Goal: Transaction & Acquisition: Purchase product/service

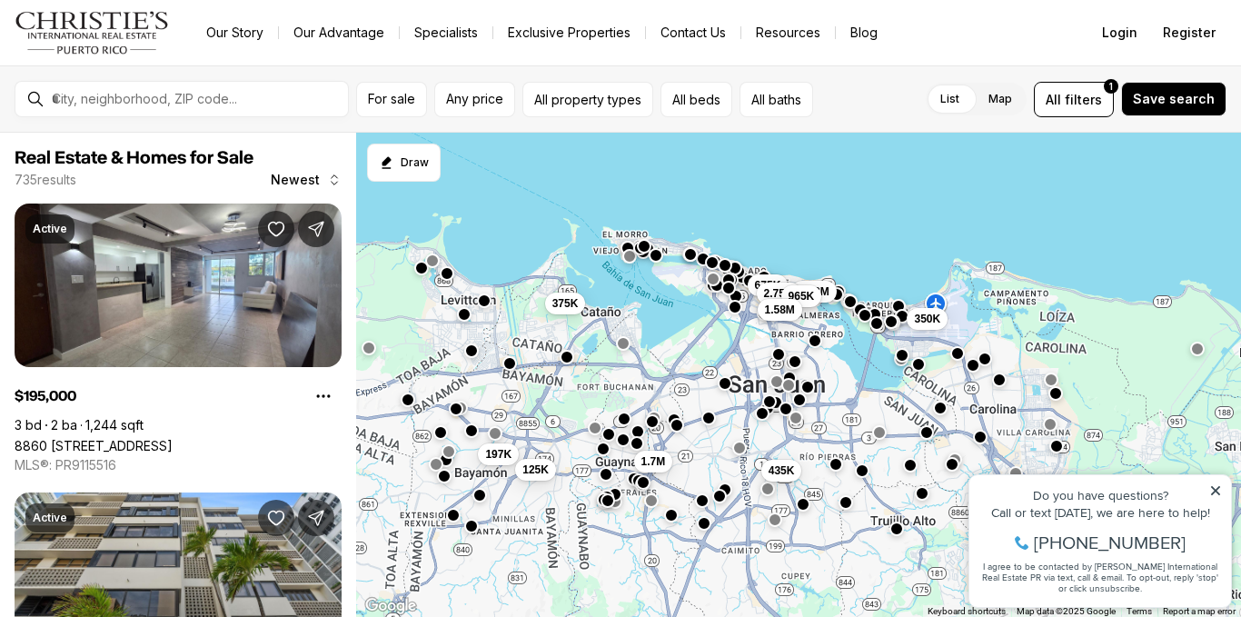
drag, startPoint x: 878, startPoint y: 450, endPoint x: 840, endPoint y: 144, distance: 308.5
click at [840, 144] on div "675K 195K 435K 1.38M 2.75M 965K 1.58M 350K 1.7M 197K 125K 375K" at bounding box center [798, 375] width 885 height 485
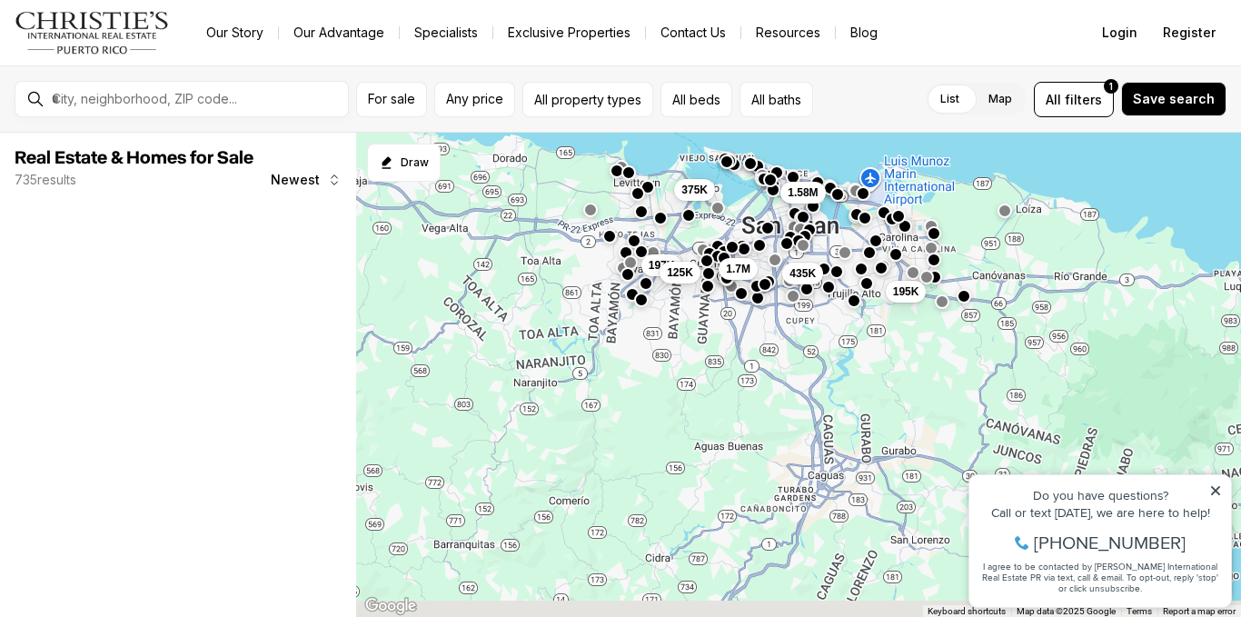
drag, startPoint x: 820, startPoint y: 386, endPoint x: 816, endPoint y: 331, distance: 55.5
click at [795, 201] on div "195K 435K 1.7M 197K 125K 1.58M 375K" at bounding box center [798, 375] width 885 height 485
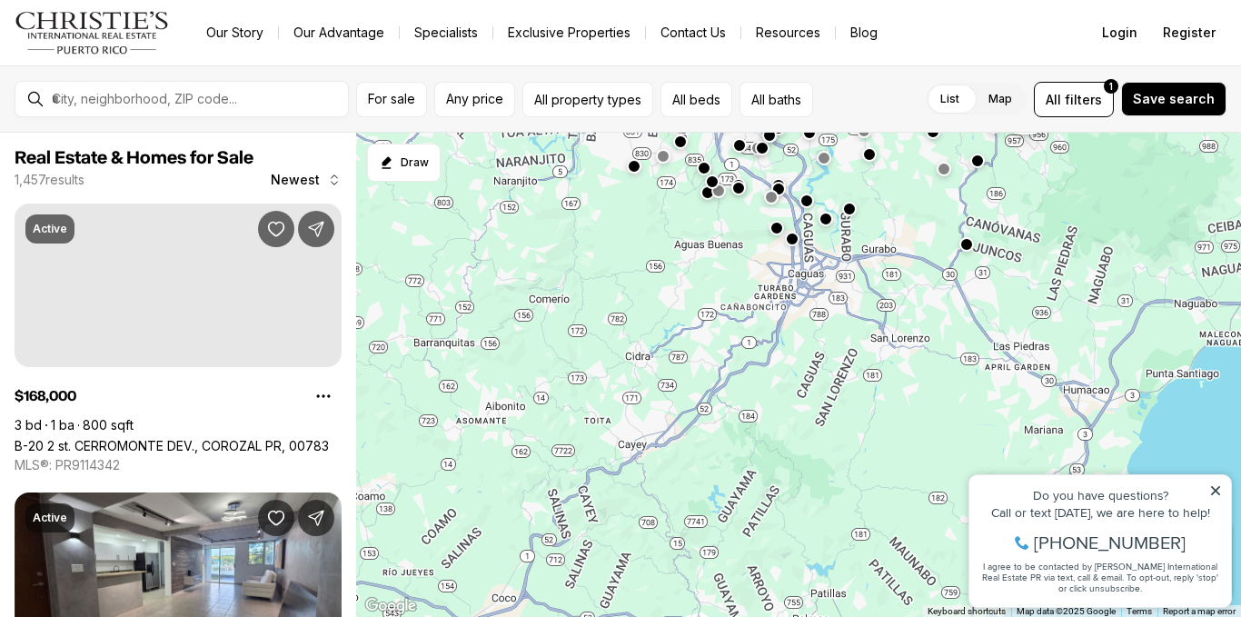
drag, startPoint x: 809, startPoint y: 400, endPoint x: 831, endPoint y: 235, distance: 165.9
click at [831, 235] on div "70K 265K" at bounding box center [798, 375] width 885 height 485
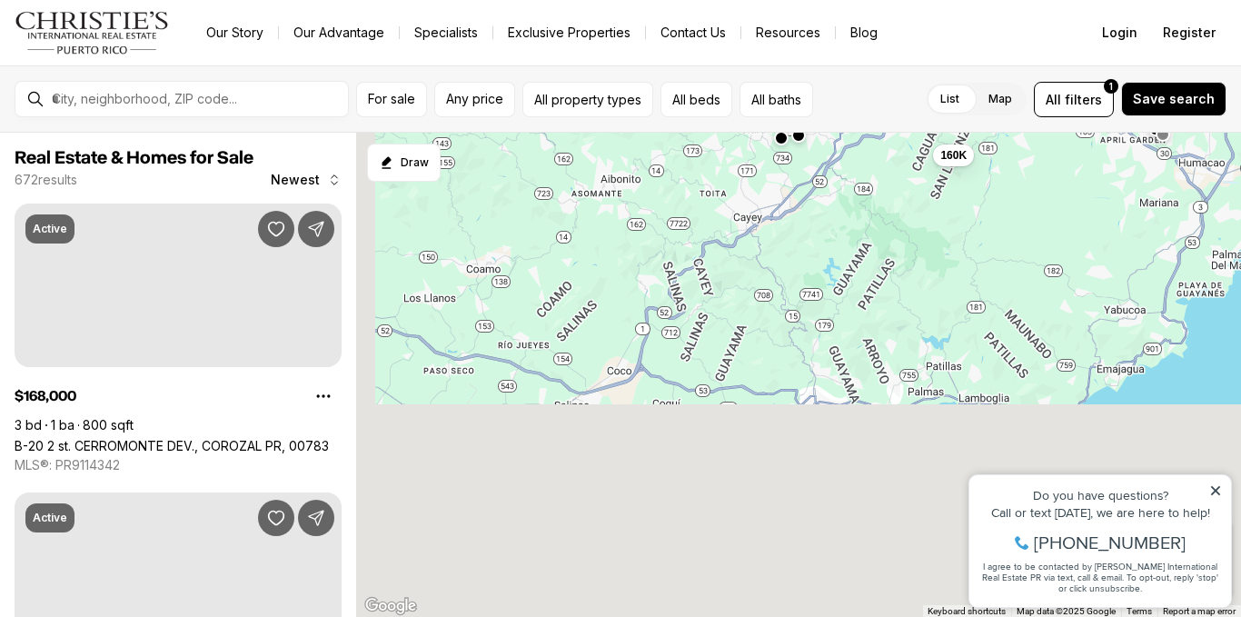
drag, startPoint x: 850, startPoint y: 472, endPoint x: 971, endPoint y: 238, distance: 263.4
click at [971, 238] on div "360K 160K 170K" at bounding box center [798, 375] width 885 height 485
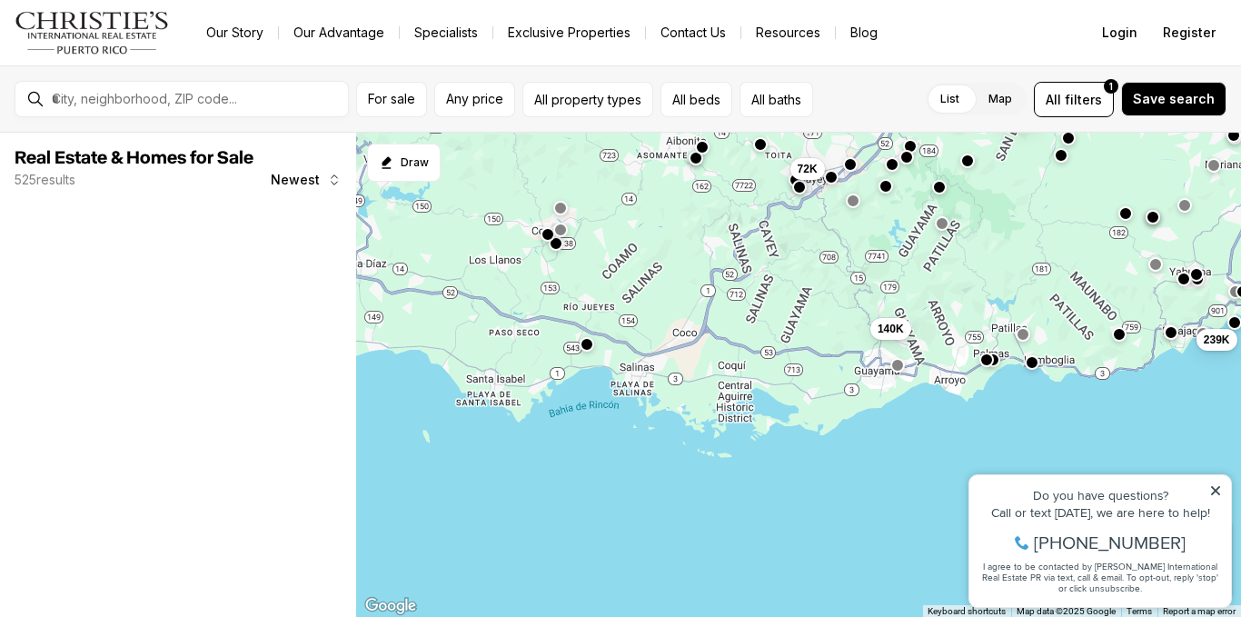
drag, startPoint x: 777, startPoint y: 463, endPoint x: 844, endPoint y: 428, distance: 75.6
click at [844, 428] on div "160K 72K 239K 140K" at bounding box center [798, 375] width 885 height 485
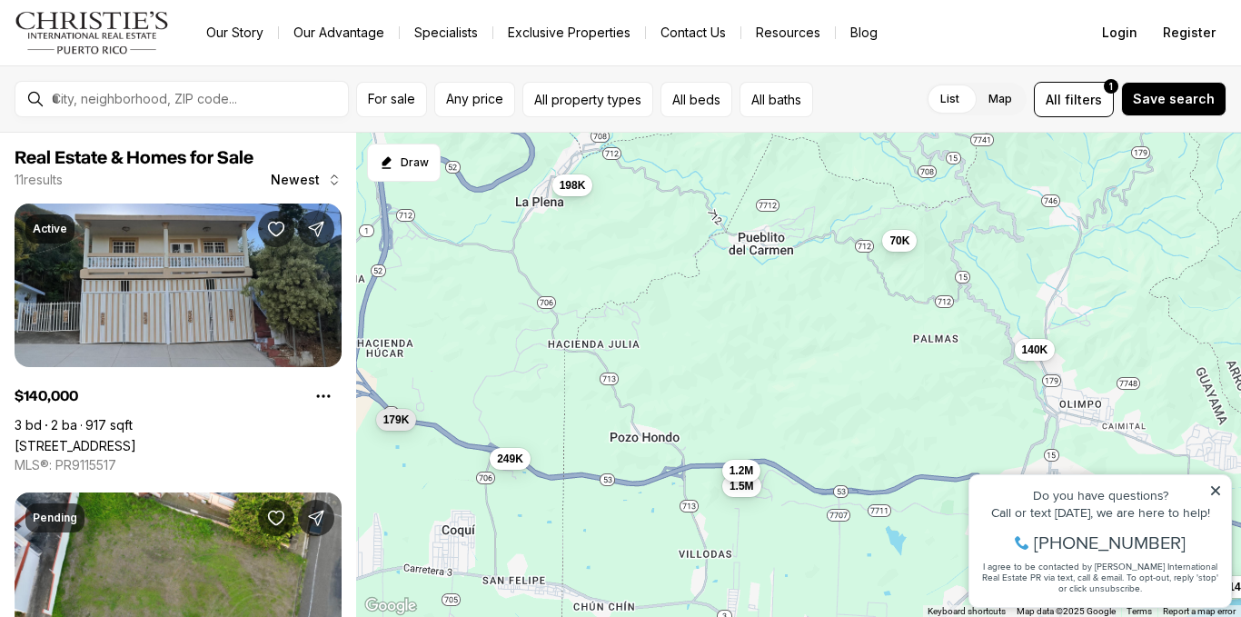
click at [741, 468] on span "1.2M" at bounding box center [742, 470] width 25 height 15
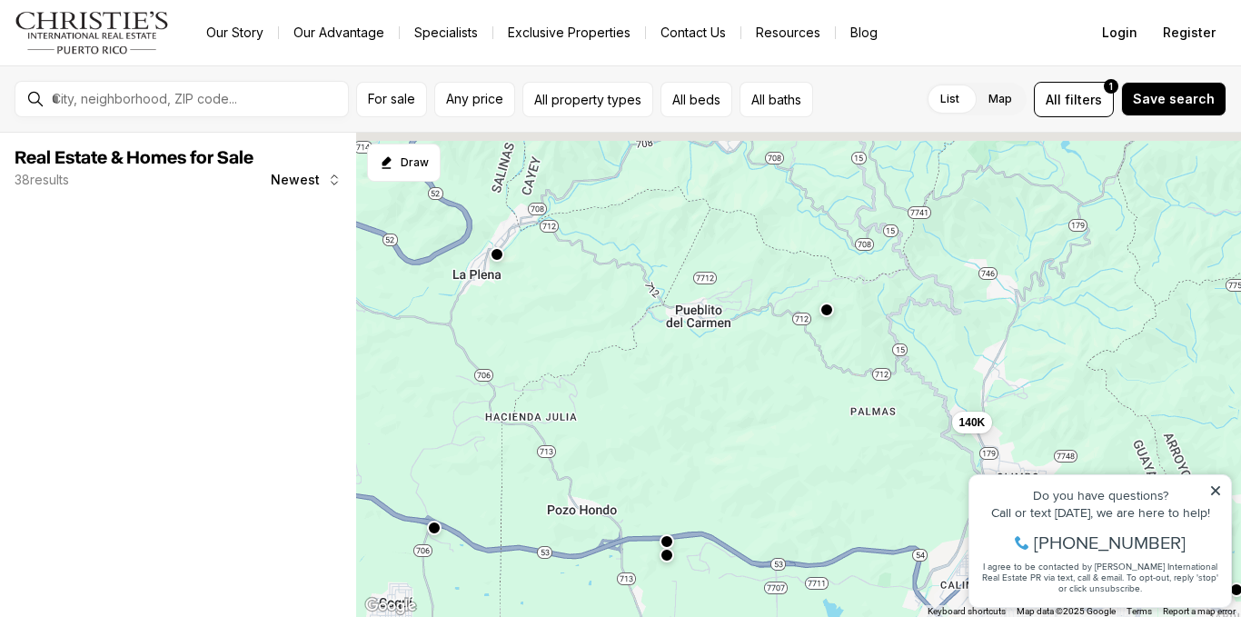
drag, startPoint x: 600, startPoint y: 396, endPoint x: 729, endPoint y: 455, distance: 141.9
click at [729, 455] on div "140K 55K" at bounding box center [798, 375] width 885 height 485
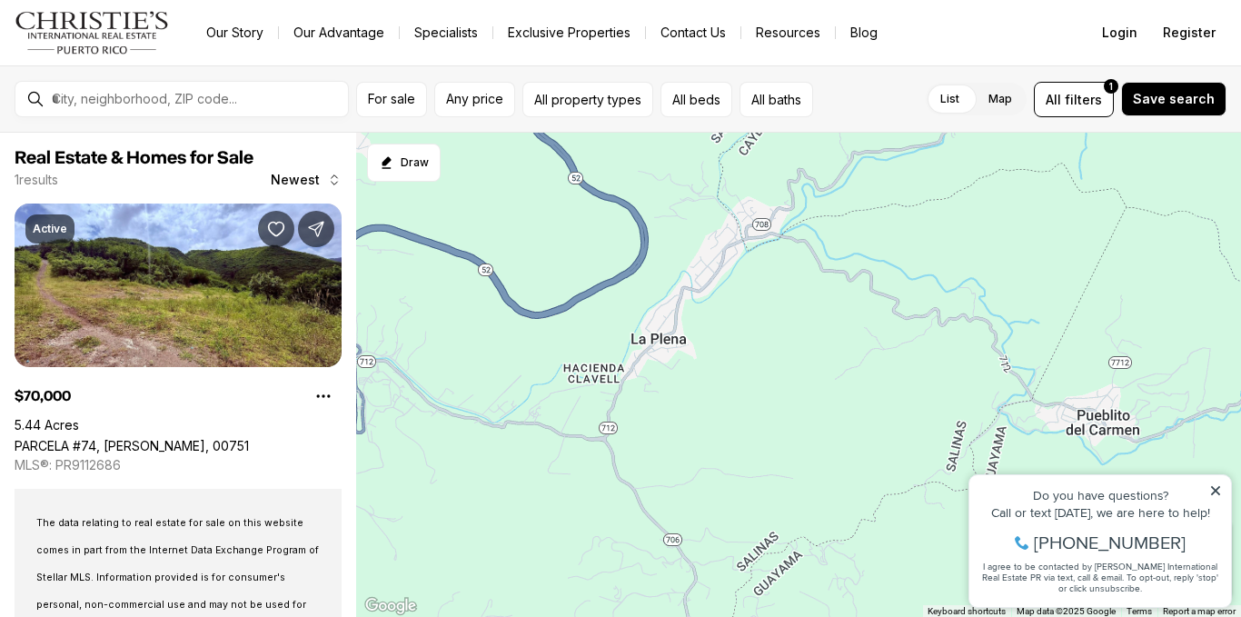
drag, startPoint x: 519, startPoint y: 224, endPoint x: 814, endPoint y: 415, distance: 352.1
click at [814, 415] on div "70K" at bounding box center [798, 375] width 885 height 485
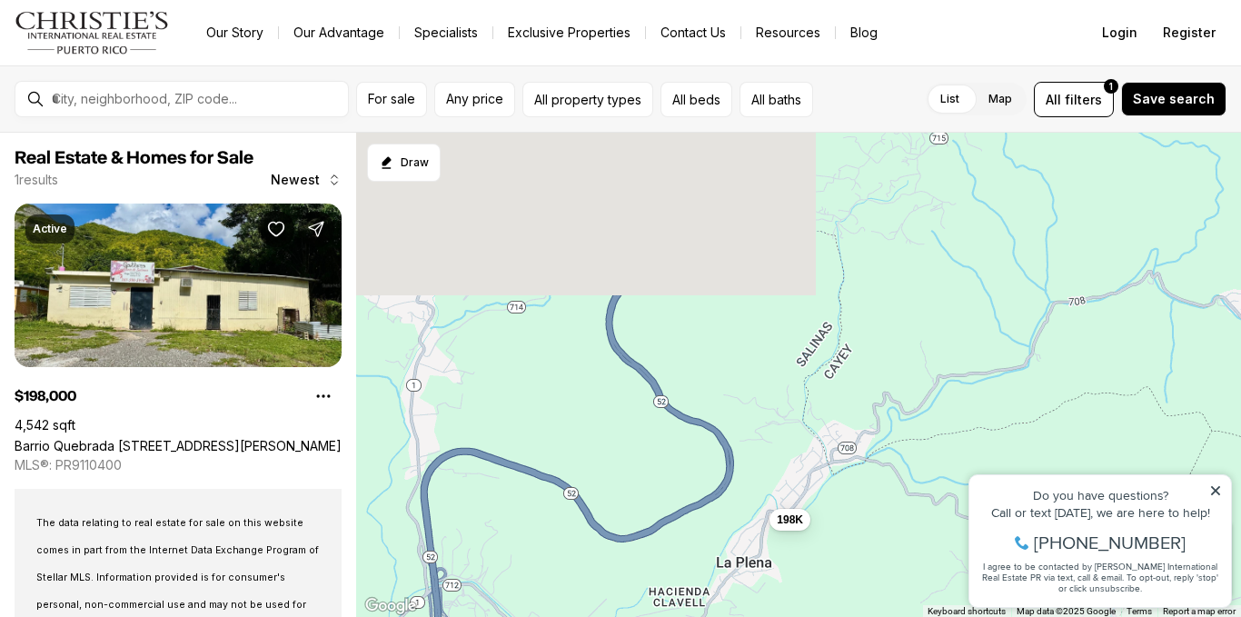
drag, startPoint x: 691, startPoint y: 256, endPoint x: 742, endPoint y: 484, distance: 233.9
click at [742, 484] on div "198K" at bounding box center [798, 375] width 885 height 485
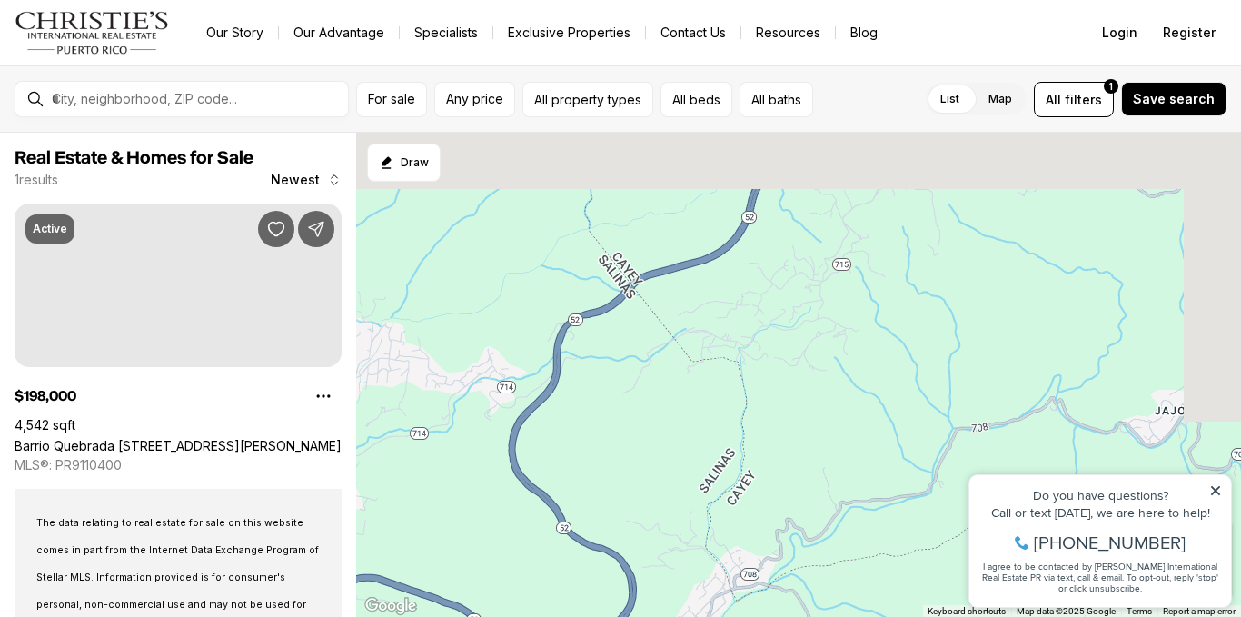
drag, startPoint x: 899, startPoint y: 333, endPoint x: 781, endPoint y: 482, distance: 190.2
click at [781, 482] on div "198K" at bounding box center [798, 375] width 885 height 485
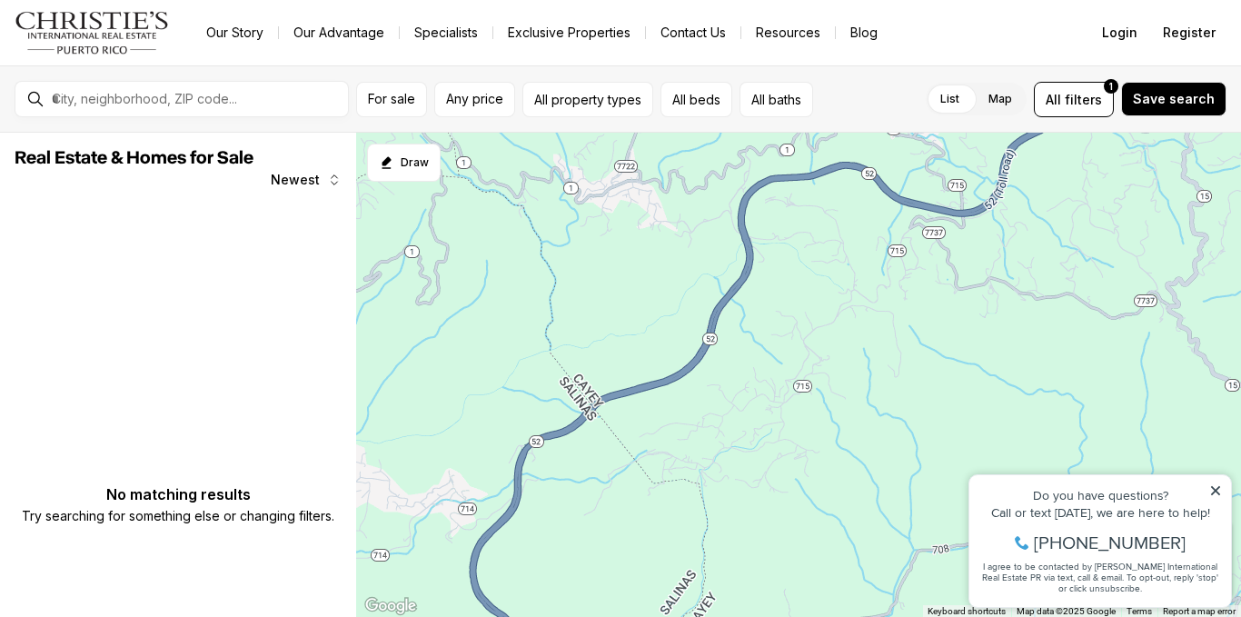
drag, startPoint x: 727, startPoint y: 278, endPoint x: 644, endPoint y: 483, distance: 221.4
click at [644, 483] on div at bounding box center [798, 375] width 885 height 485
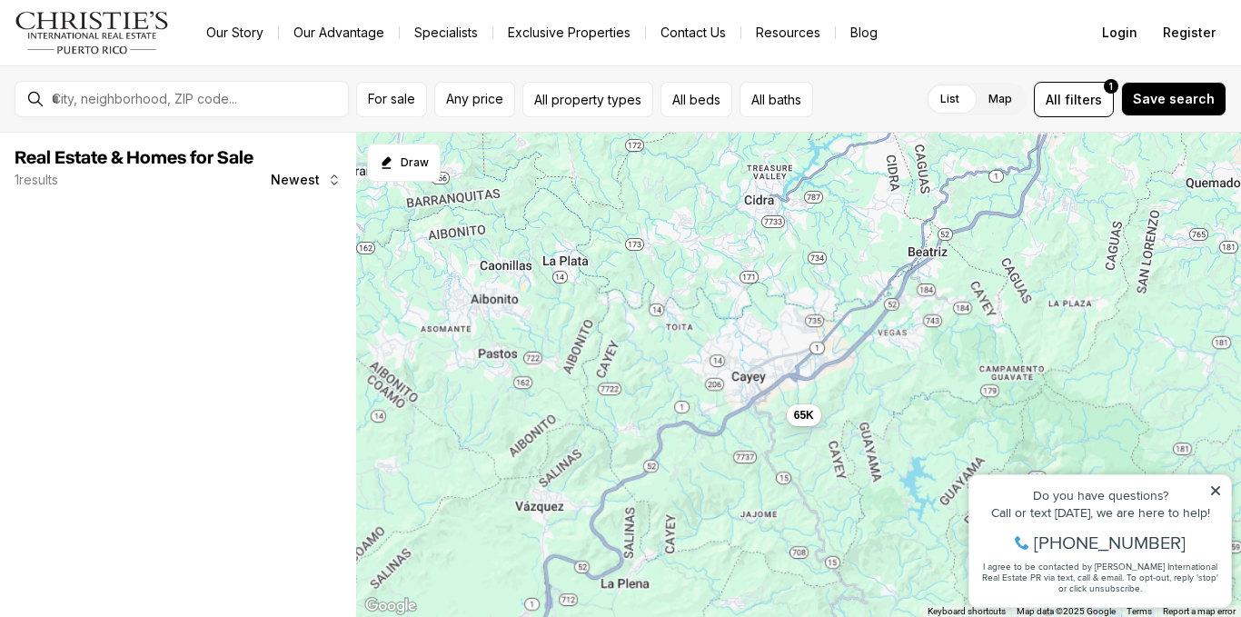
click at [1214, 491] on icon at bounding box center [1215, 490] width 13 height 13
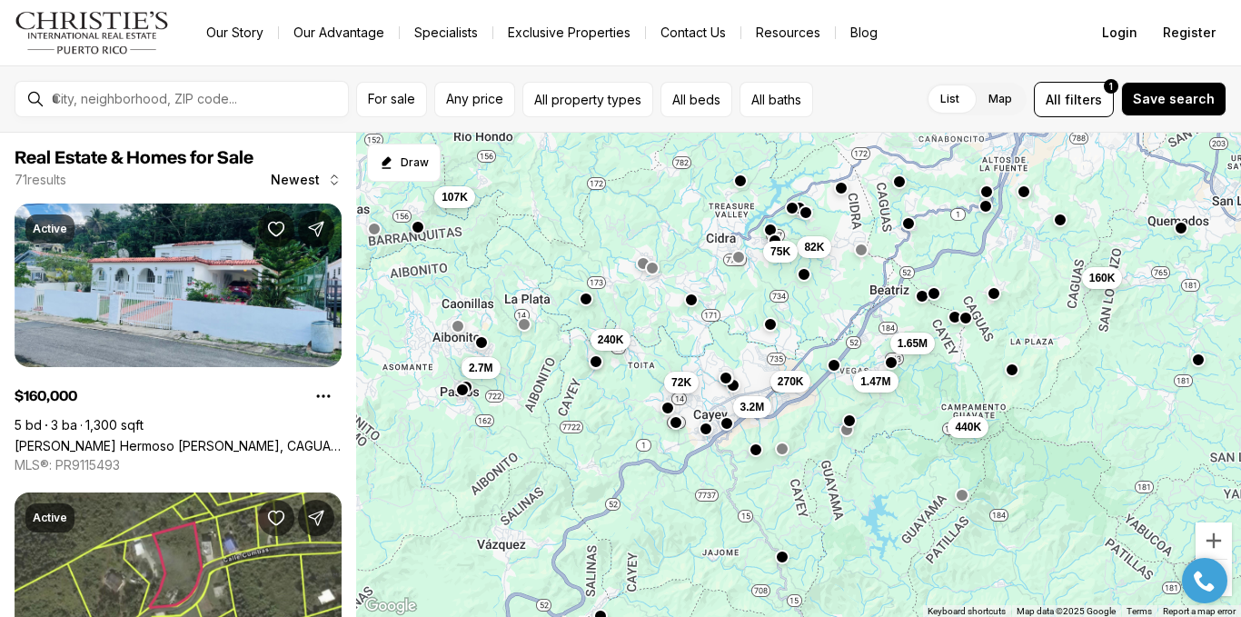
drag, startPoint x: 856, startPoint y: 432, endPoint x: 793, endPoint y: 556, distance: 139.4
click at [793, 556] on div "270K 82K 160K 440K 1.47M 1.65M 72K 2.7M 107K 240K 3.2M 75K" at bounding box center [798, 375] width 885 height 485
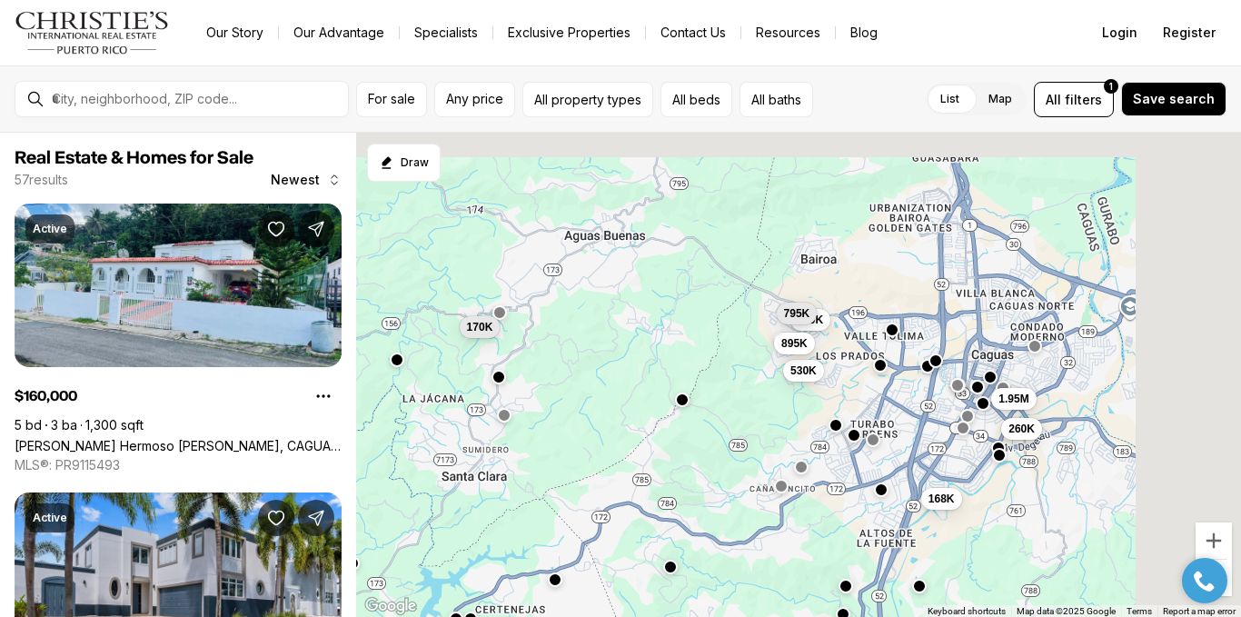
drag, startPoint x: 1199, startPoint y: 251, endPoint x: 1010, endPoint y: 426, distance: 257.8
click at [1010, 426] on div "82K 177K 160K 75K 530K 650K 795K 895K 168K 260K 1.95M 170K" at bounding box center [798, 375] width 885 height 485
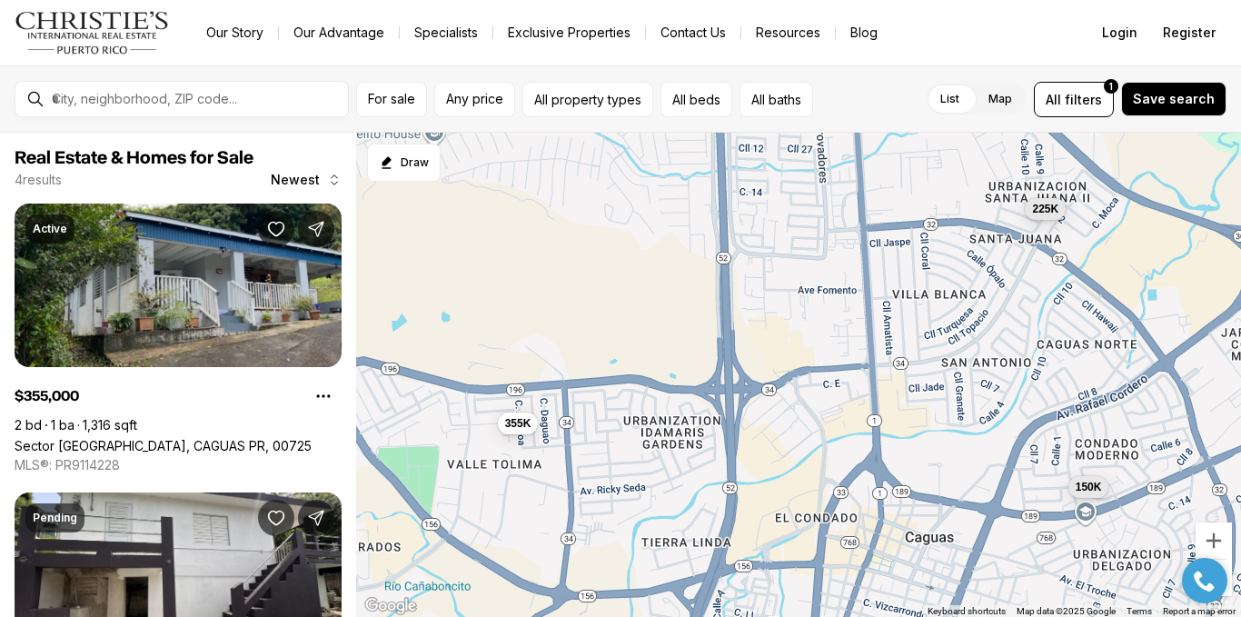
drag, startPoint x: 880, startPoint y: 407, endPoint x: 878, endPoint y: 185, distance: 221.7
click at [878, 185] on div "355K 150K 225K 1.5M" at bounding box center [798, 375] width 885 height 485
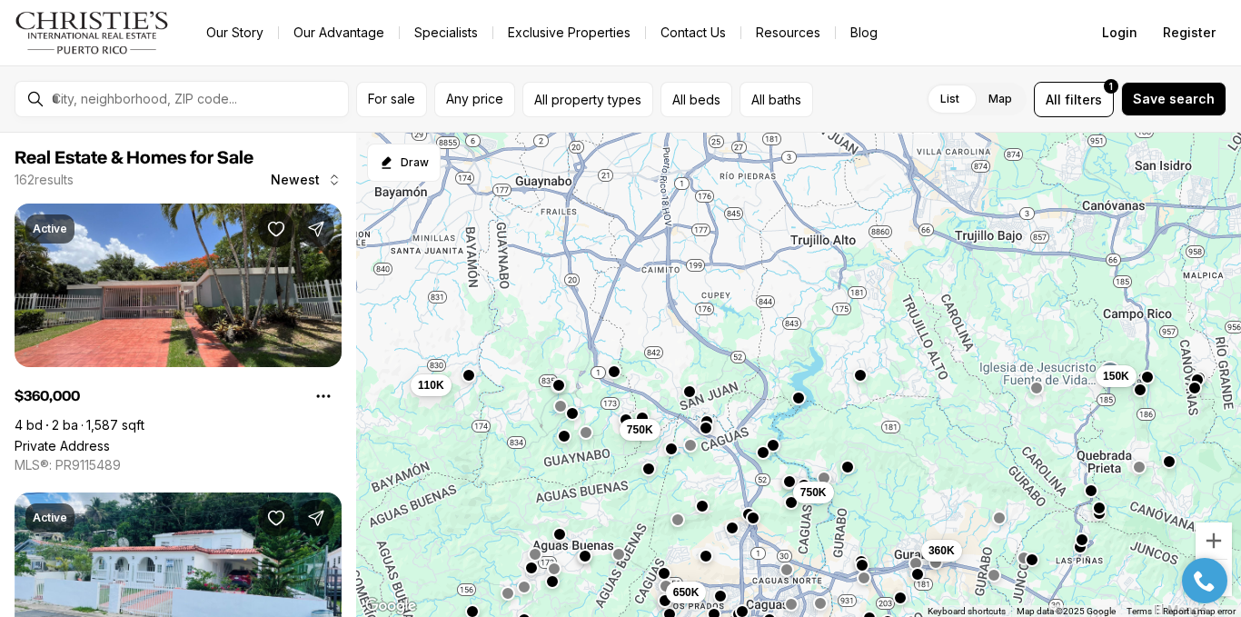
drag, startPoint x: 791, startPoint y: 358, endPoint x: 747, endPoint y: 617, distance: 262.8
click at [747, 616] on html "Go to: Homepage Our Story Our Advantage Specialists Exclusive Properties Contac…" at bounding box center [620, 308] width 1241 height 617
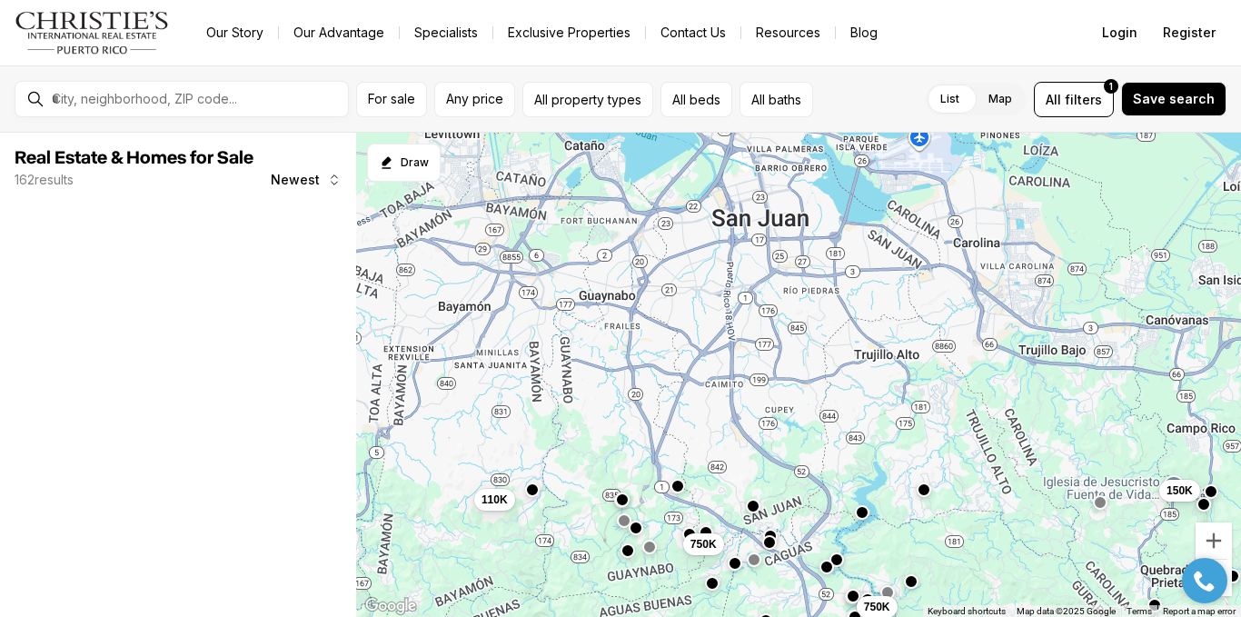
drag, startPoint x: 878, startPoint y: 311, endPoint x: 944, endPoint y: 470, distance: 172.3
click at [944, 470] on div "150K 360K 750K 750K 110K 650K" at bounding box center [798, 375] width 885 height 485
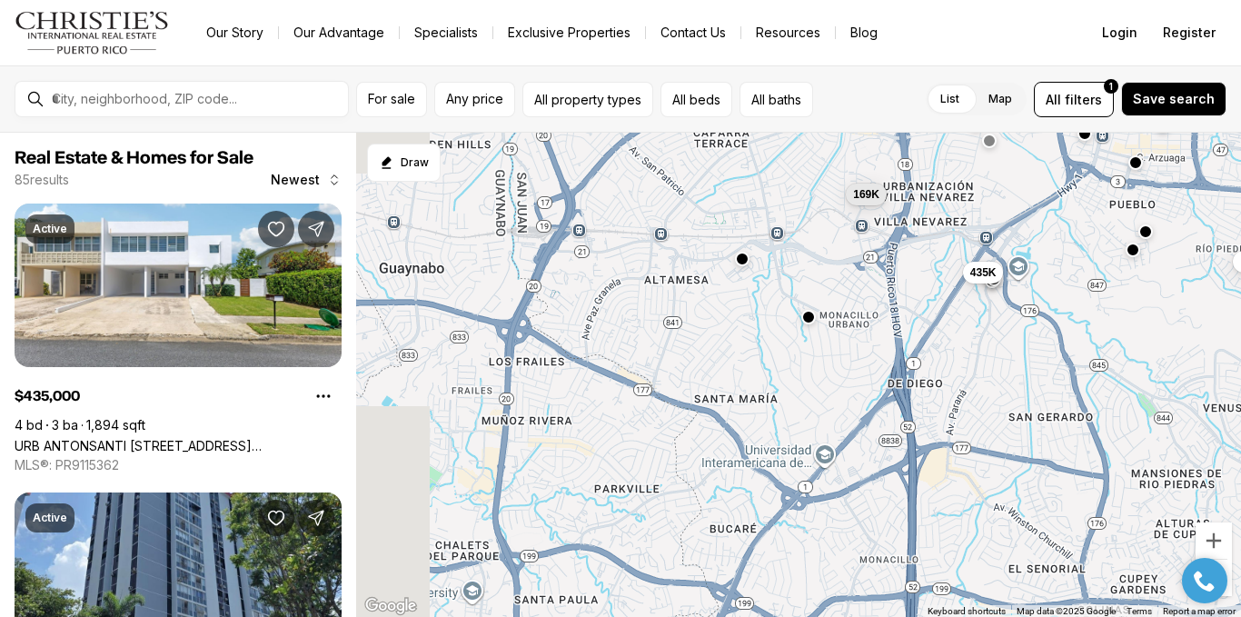
drag, startPoint x: 680, startPoint y: 454, endPoint x: 1130, endPoint y: 136, distance: 551.6
click at [1130, 136] on div "1.1M 140K 290K 169K 435K 168K 175K 895K 4.1M 375K 775K 1.48M" at bounding box center [798, 375] width 885 height 485
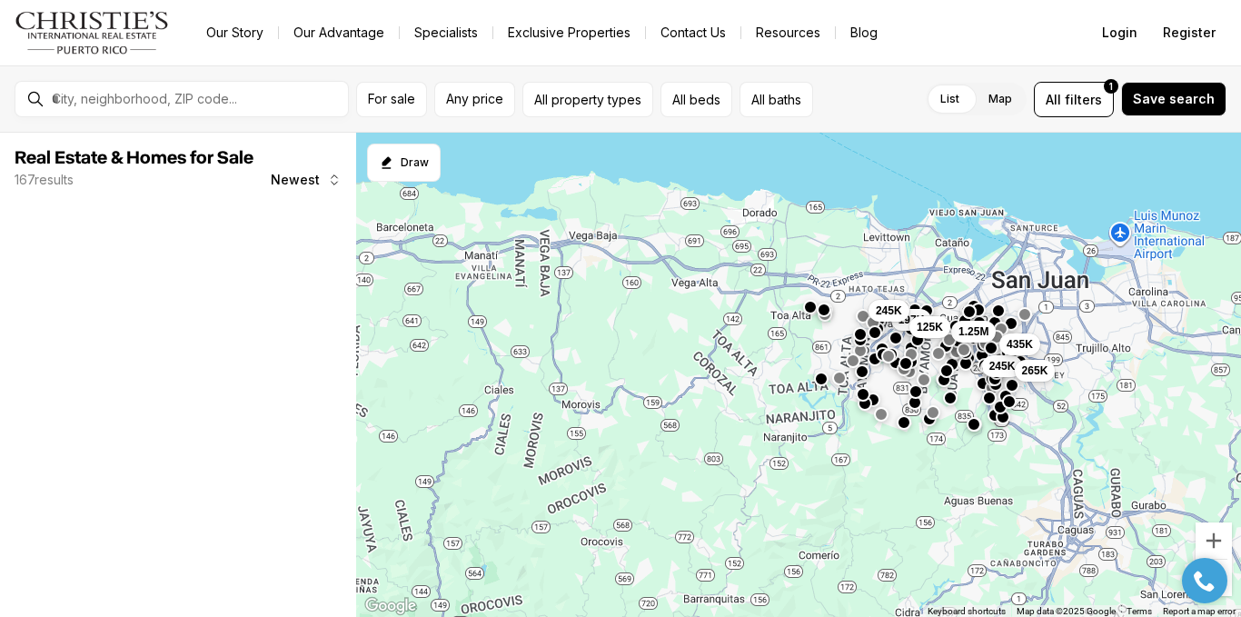
drag, startPoint x: 577, startPoint y: 457, endPoint x: 782, endPoint y: 241, distance: 298.2
click at [782, 241] on div "1.25M 245K 435K 265K 197K 245K 125K" at bounding box center [798, 375] width 885 height 485
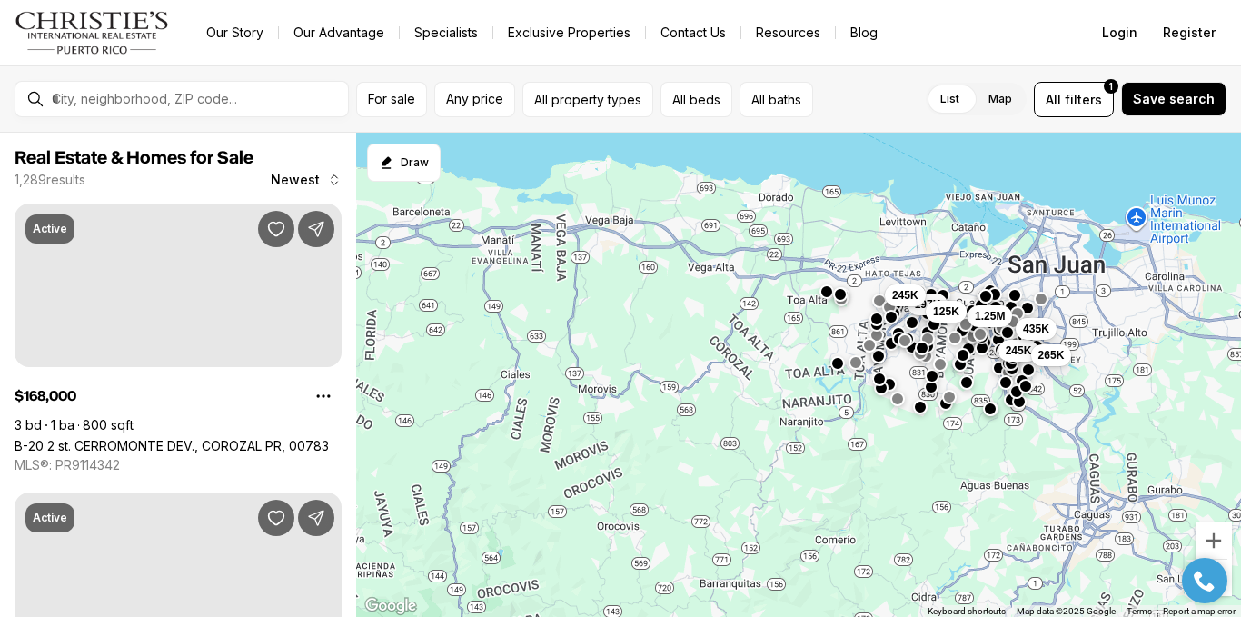
click at [294, 185] on span "Newest" at bounding box center [295, 180] width 49 height 15
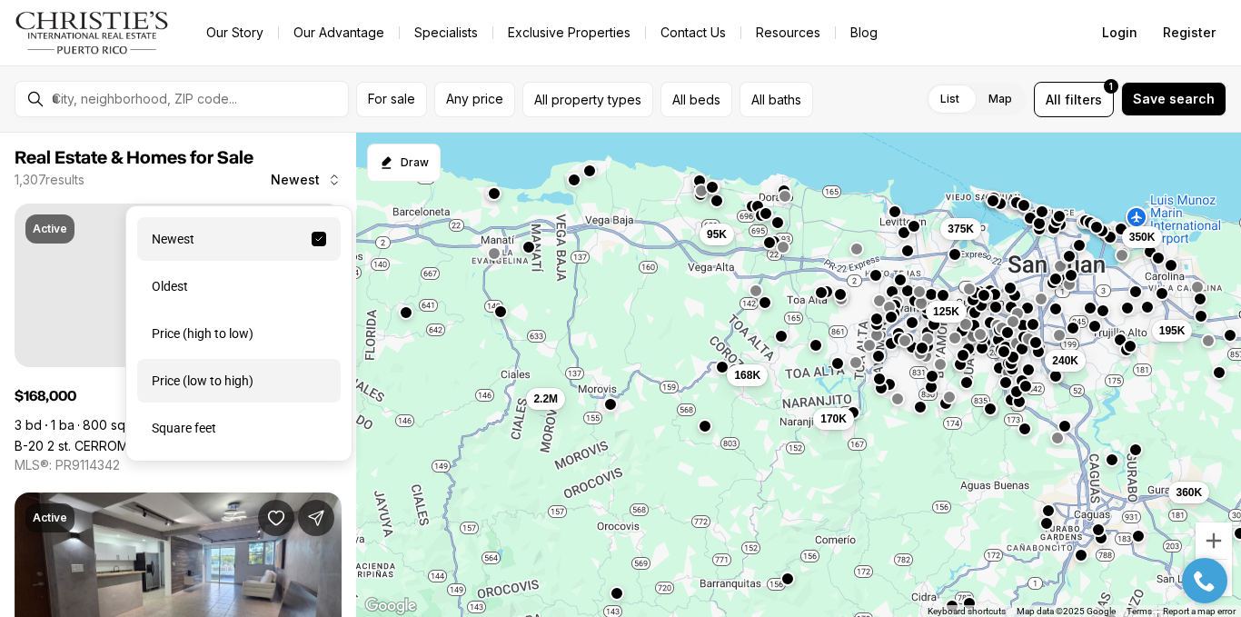
click at [236, 393] on div "Price (low to high)" at bounding box center [239, 381] width 204 height 44
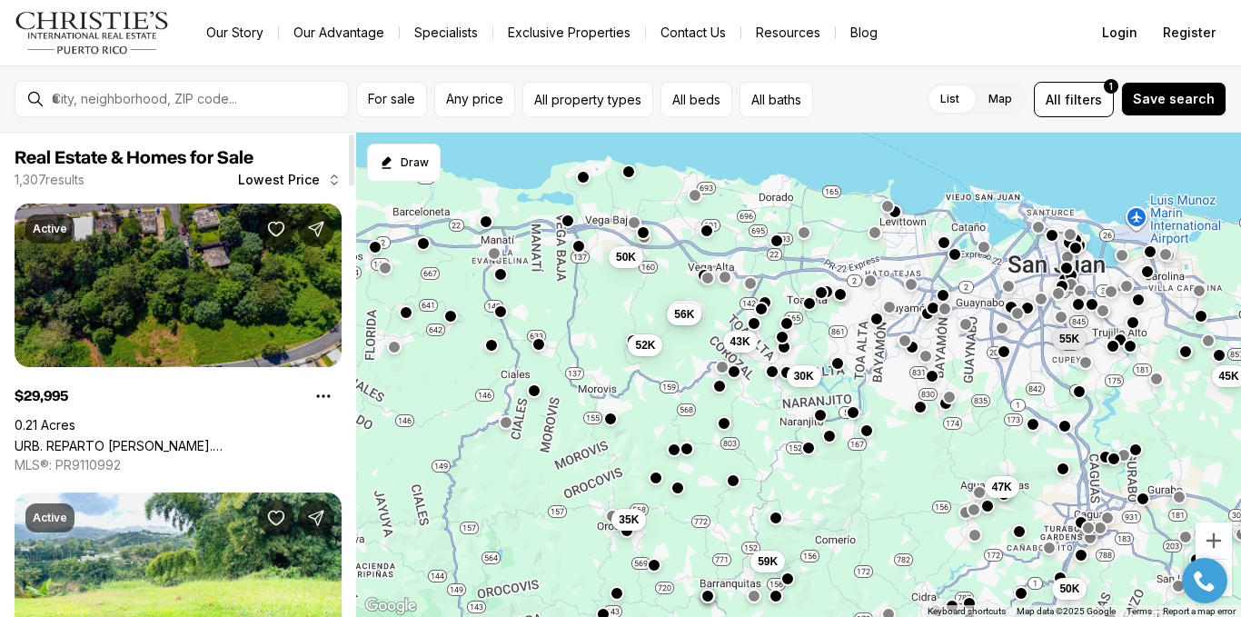
click at [166, 438] on link "URB. REPARTO LEÓN BO. QUEBRADA CRUZ, TOA ALTA PR, 00953" at bounding box center [178, 445] width 327 height 15
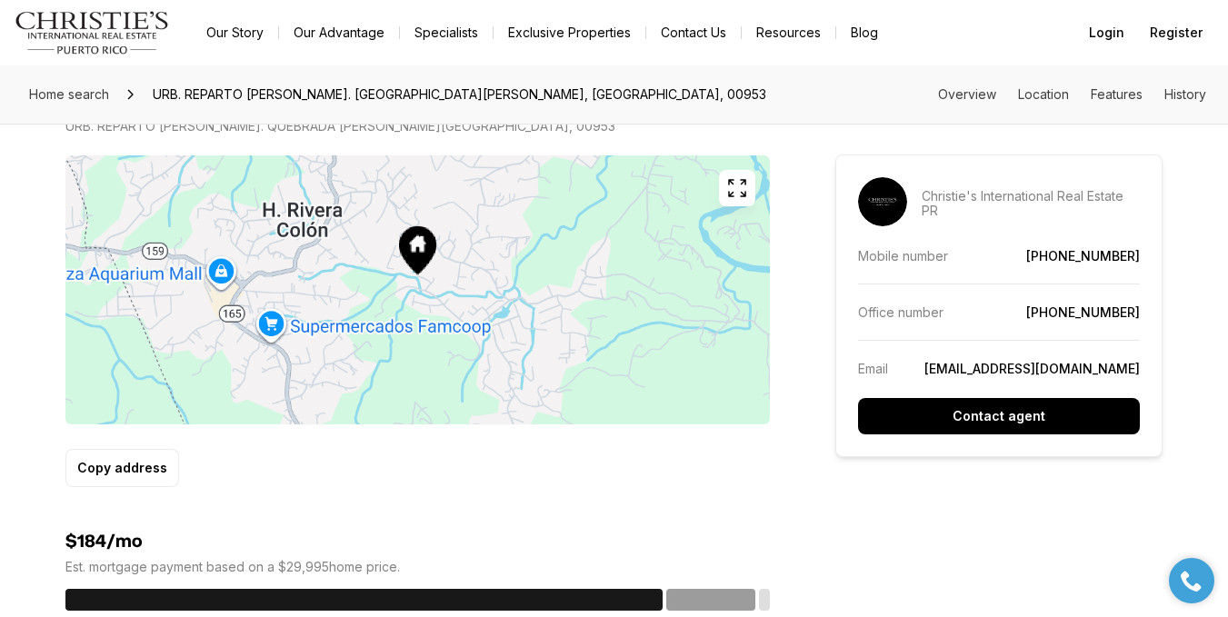
scroll to position [1025, 0]
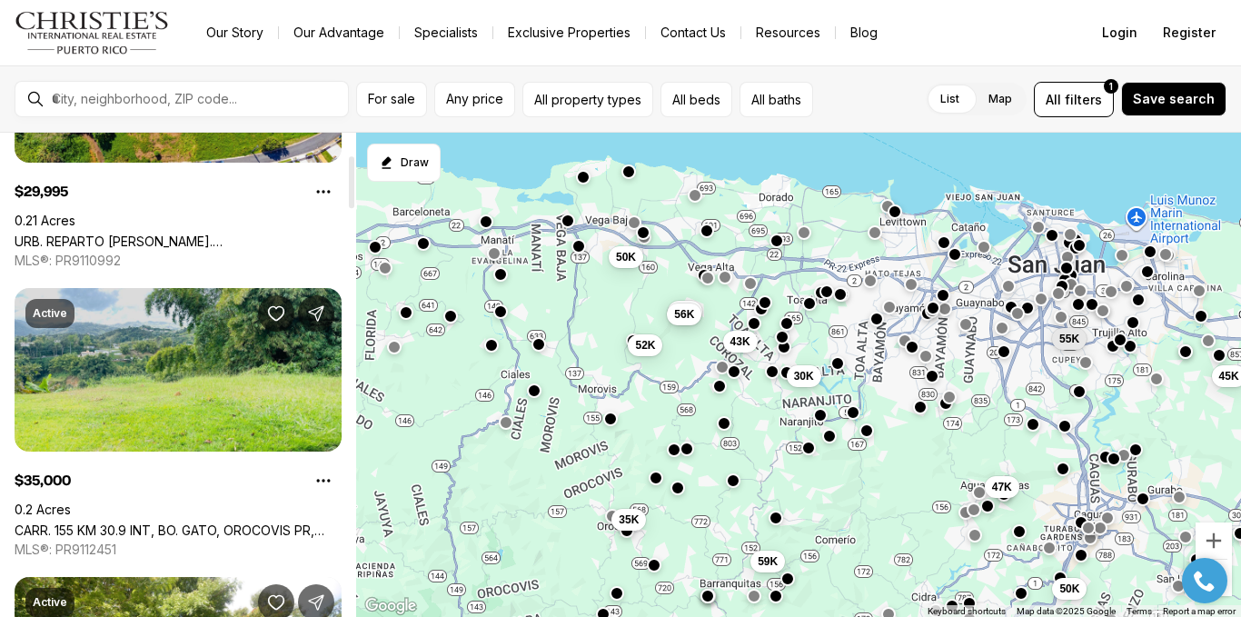
scroll to position [205, 0]
click at [295, 522] on link "CARR. 155 KM 30.9 INT, BO. GATO, OROCOVIS PR, 00720" at bounding box center [178, 529] width 327 height 15
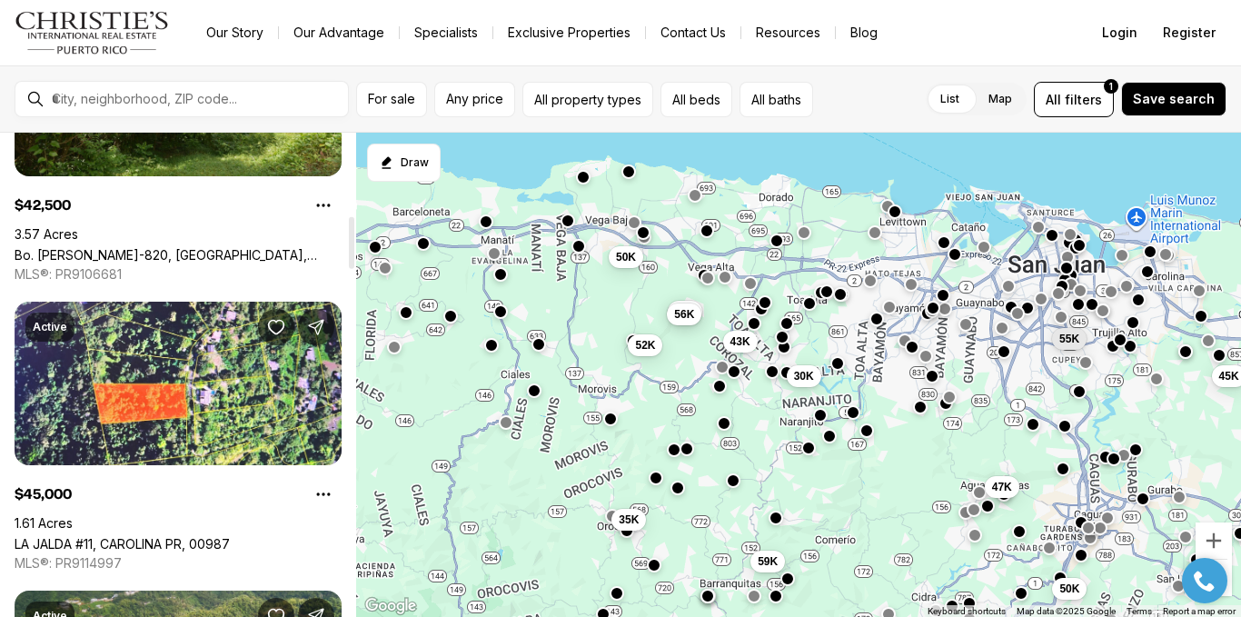
scroll to position [768, 0]
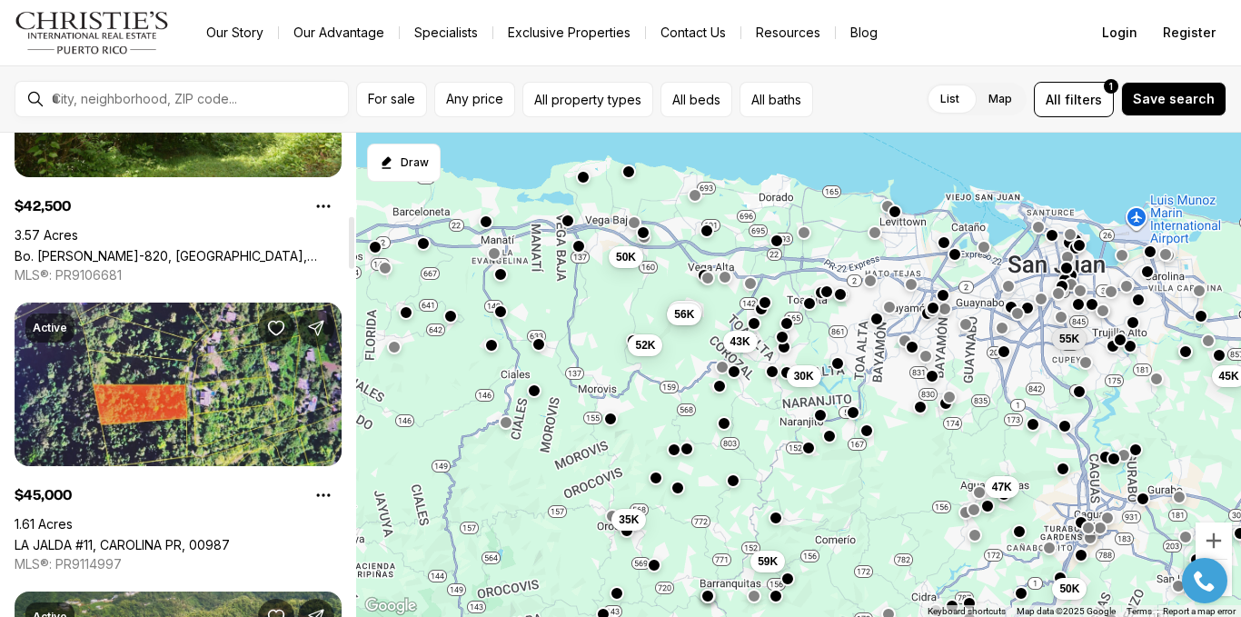
click at [203, 537] on link "LA JALDA #11, CAROLINA PR, 00987" at bounding box center [122, 544] width 215 height 15
